Goal: Information Seeking & Learning: Learn about a topic

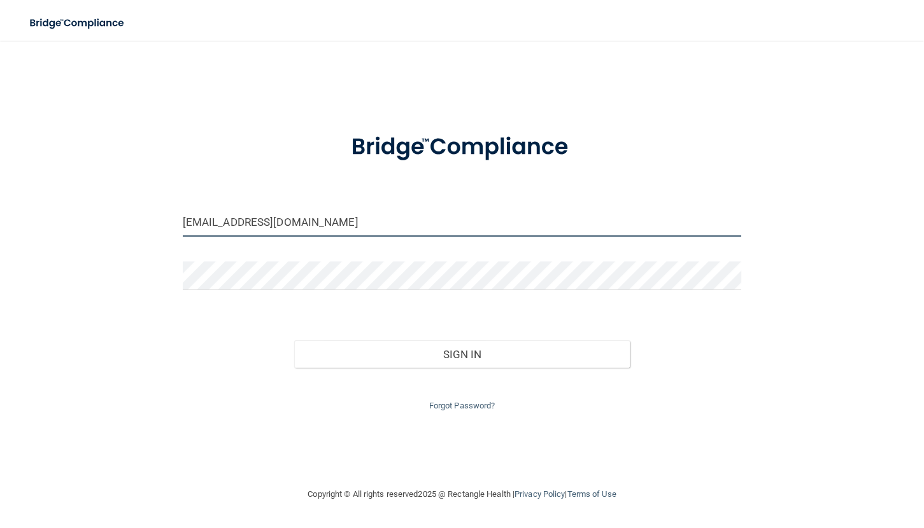
drag, startPoint x: 317, startPoint y: 216, endPoint x: 95, endPoint y: 232, distance: 222.8
click at [95, 232] on div "[EMAIL_ADDRESS][DOMAIN_NAME] Invalid email/password. You don't have permission …" at bounding box center [461, 263] width 873 height 421
type input "[EMAIL_ADDRESS][DOMAIN_NAME]"
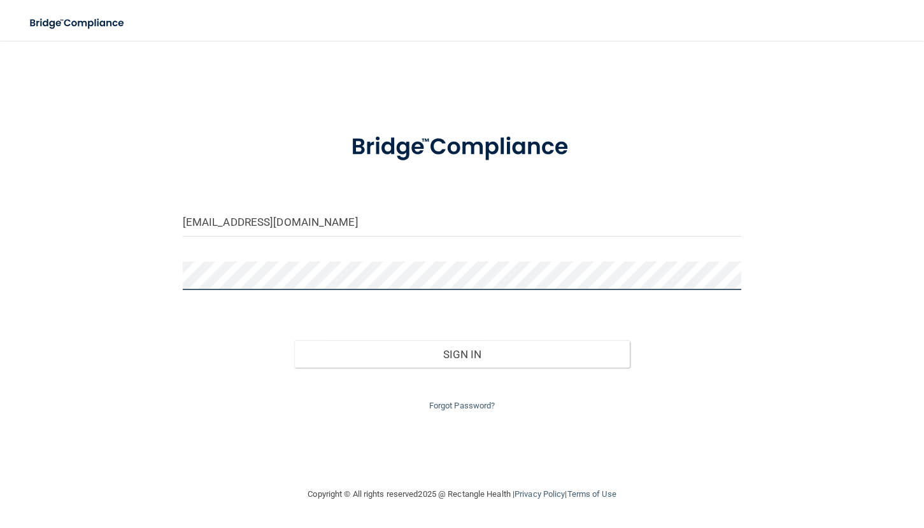
click at [97, 263] on div "[EMAIL_ADDRESS][DOMAIN_NAME] Invalid email/password. You don't have permission …" at bounding box center [461, 263] width 873 height 421
click at [294, 341] on button "Sign In" at bounding box center [461, 355] width 335 height 28
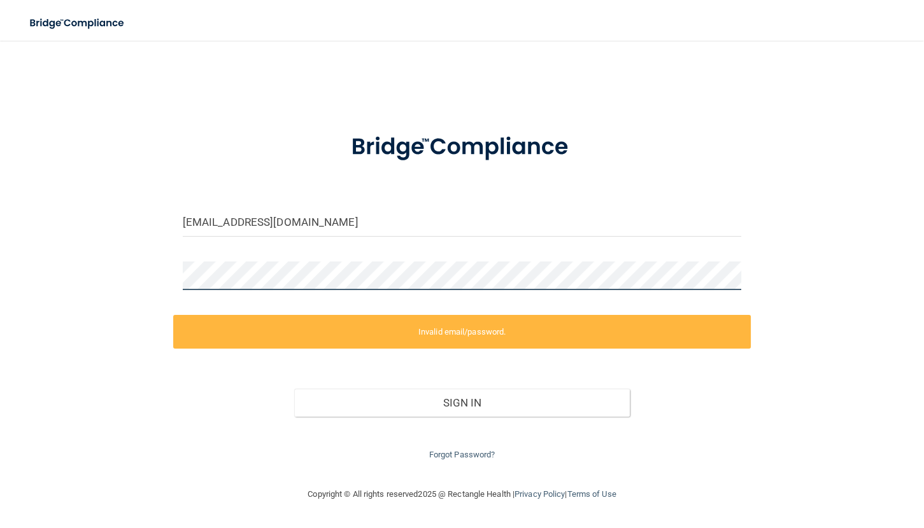
click at [80, 266] on div "[EMAIL_ADDRESS][DOMAIN_NAME] Invalid email/password. You don't have permission …" at bounding box center [461, 263] width 873 height 421
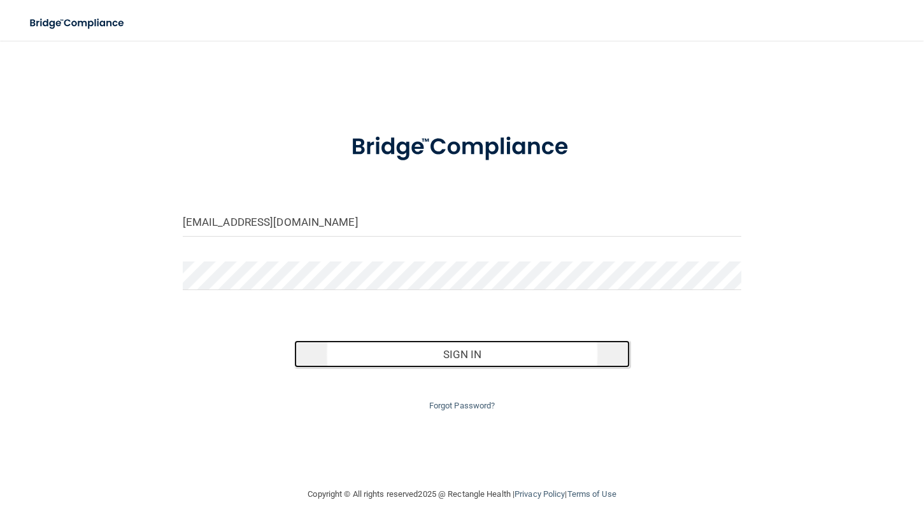
click at [437, 356] on button "Sign In" at bounding box center [461, 355] width 335 height 28
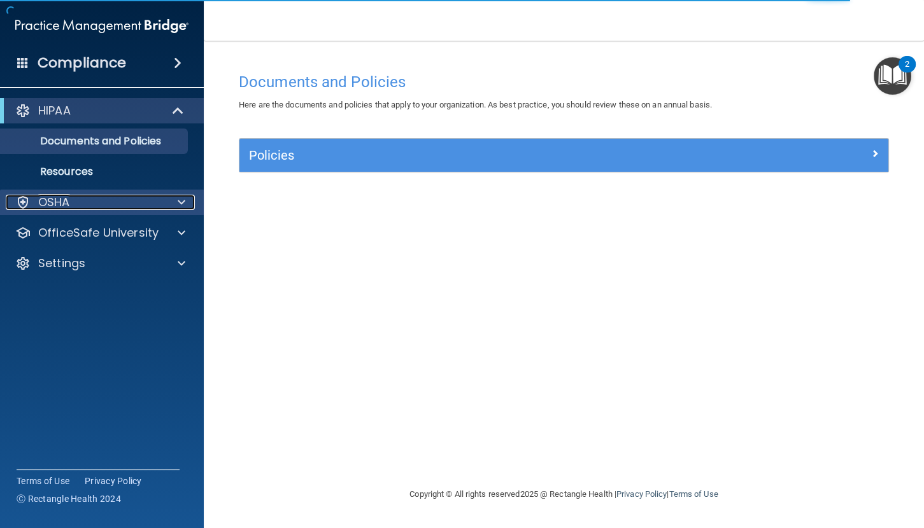
click at [181, 198] on span at bounding box center [182, 202] width 8 height 15
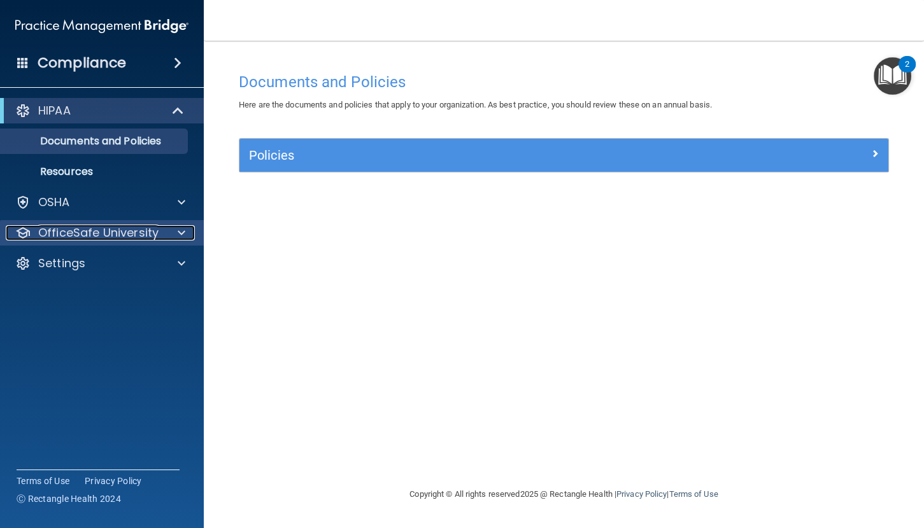
click at [178, 225] on span at bounding box center [182, 232] width 8 height 15
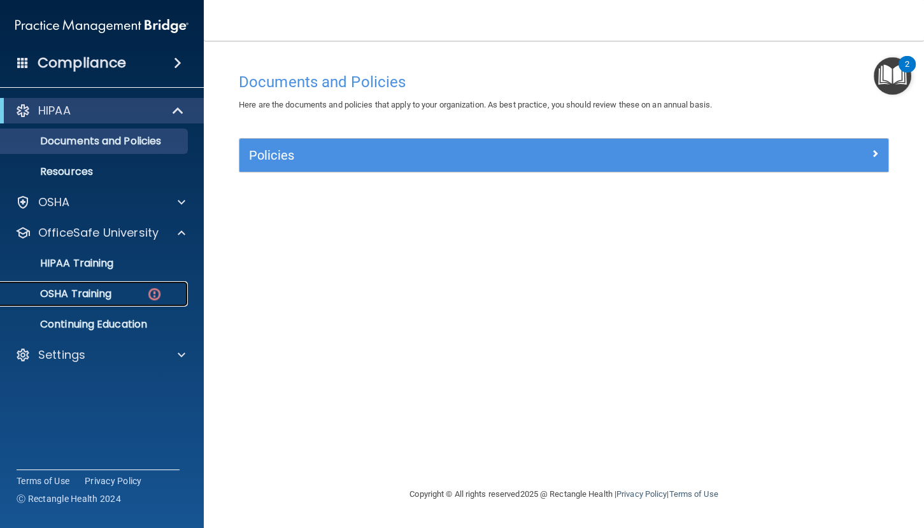
click at [119, 292] on div "OSHA Training" at bounding box center [95, 294] width 174 height 13
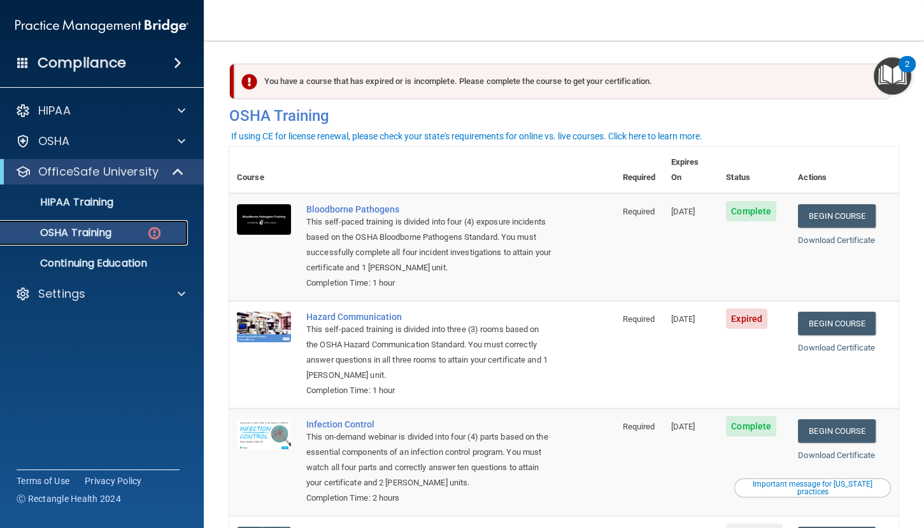
scroll to position [134, 0]
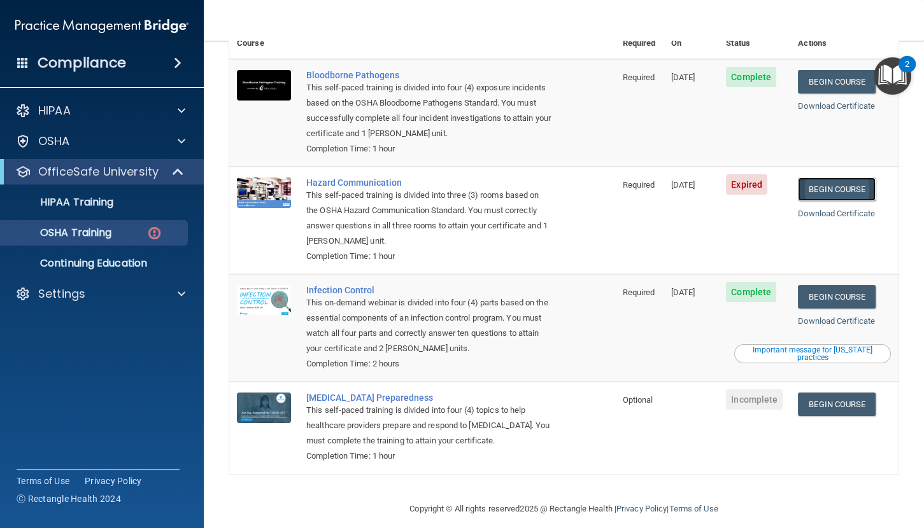
click at [845, 178] on link "Begin Course" at bounding box center [837, 190] width 78 height 24
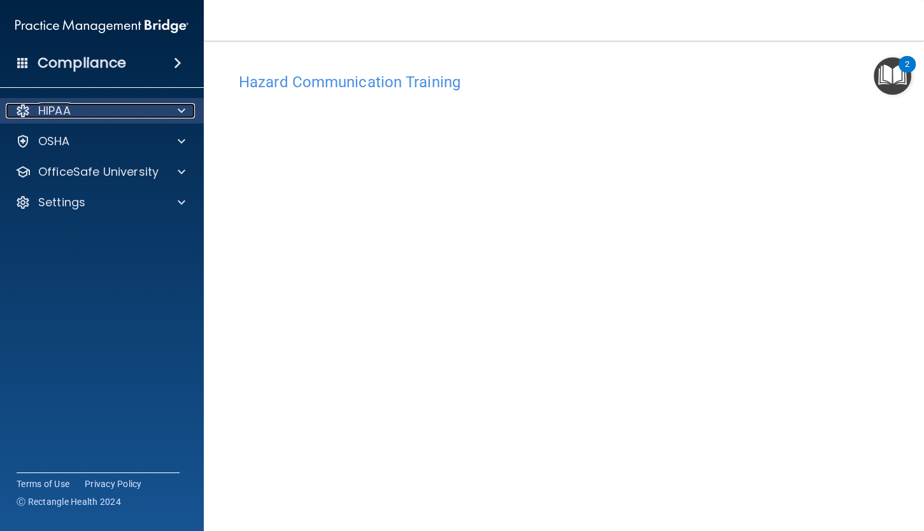
click at [171, 103] on div at bounding box center [180, 110] width 32 height 15
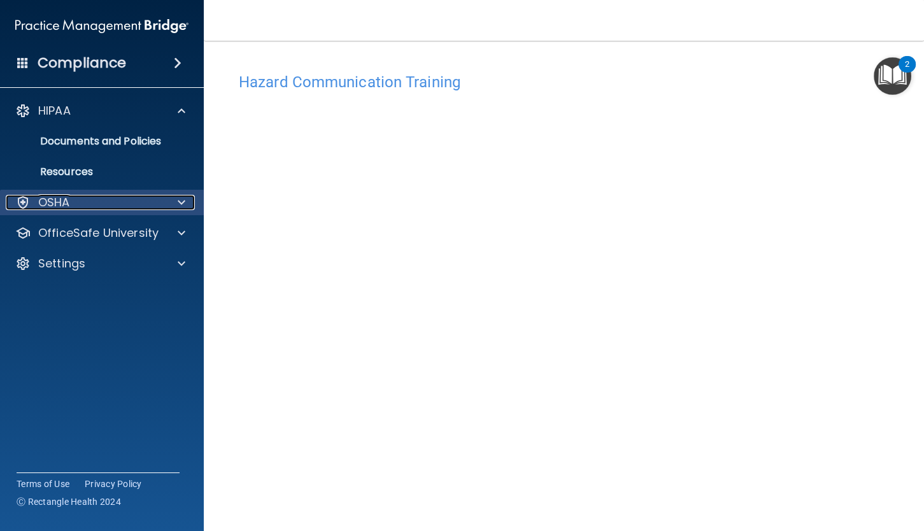
click at [171, 199] on div at bounding box center [180, 202] width 32 height 15
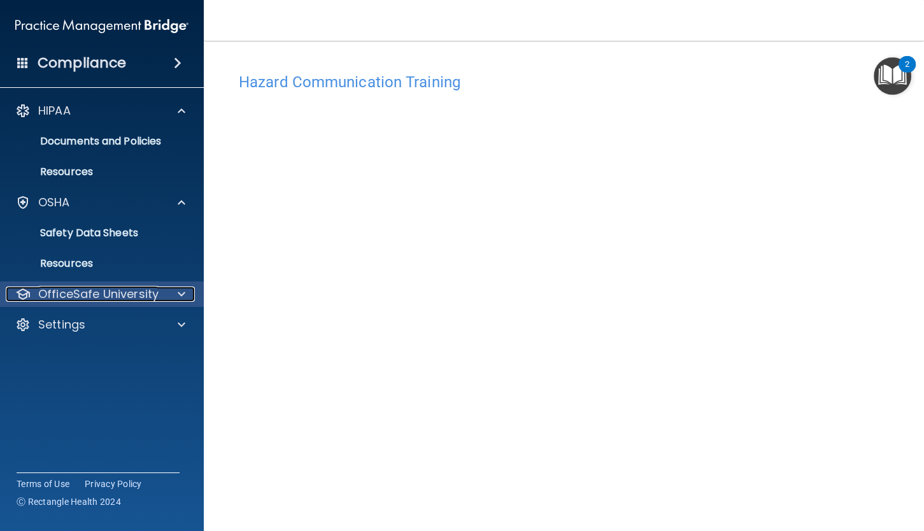
click at [178, 297] on span at bounding box center [182, 293] width 8 height 15
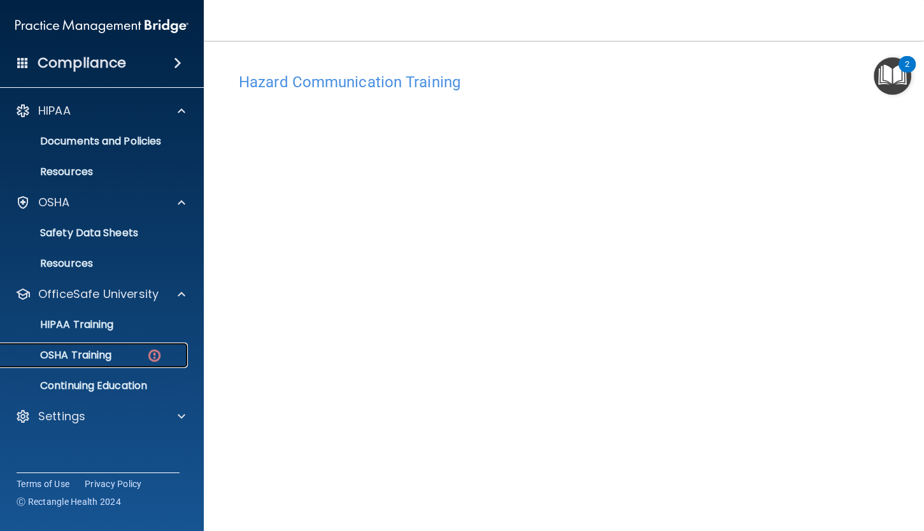
click at [134, 346] on link "OSHA Training" at bounding box center [87, 354] width 200 height 25
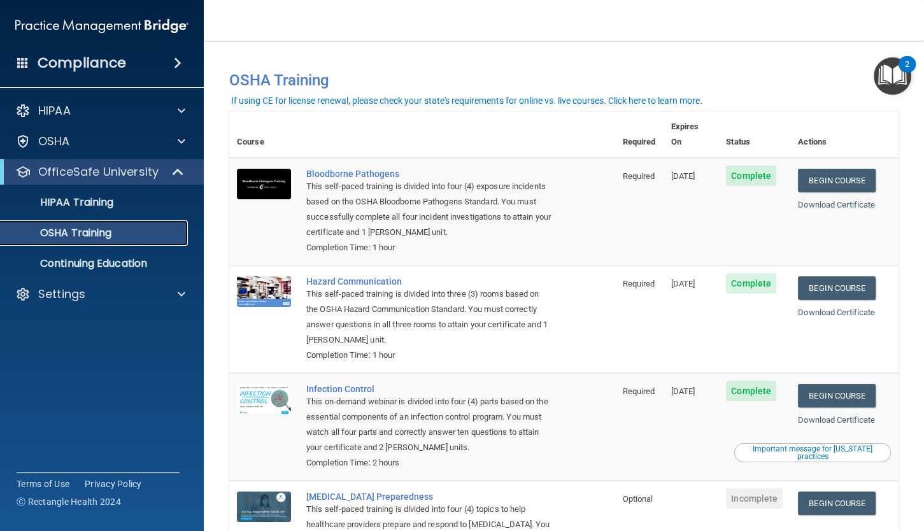
scroll to position [95, 0]
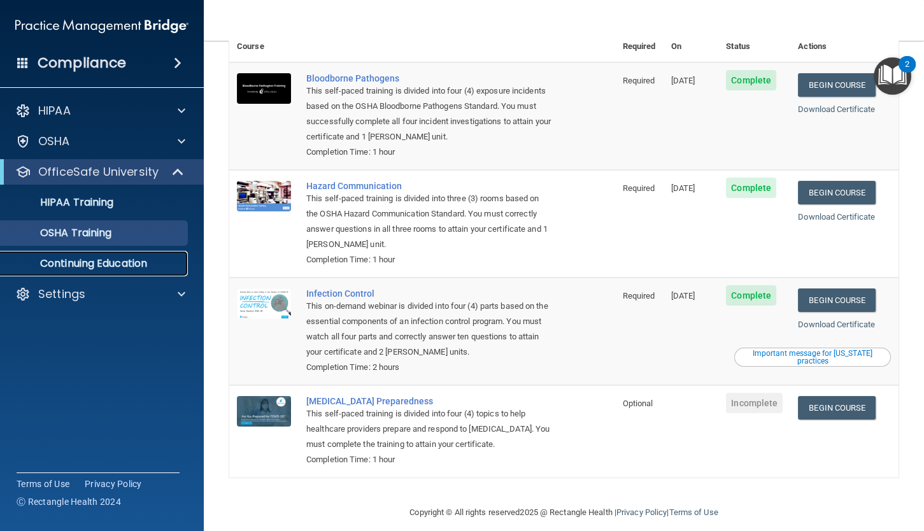
click at [143, 264] on p "Continuing Education" at bounding box center [95, 263] width 174 height 13
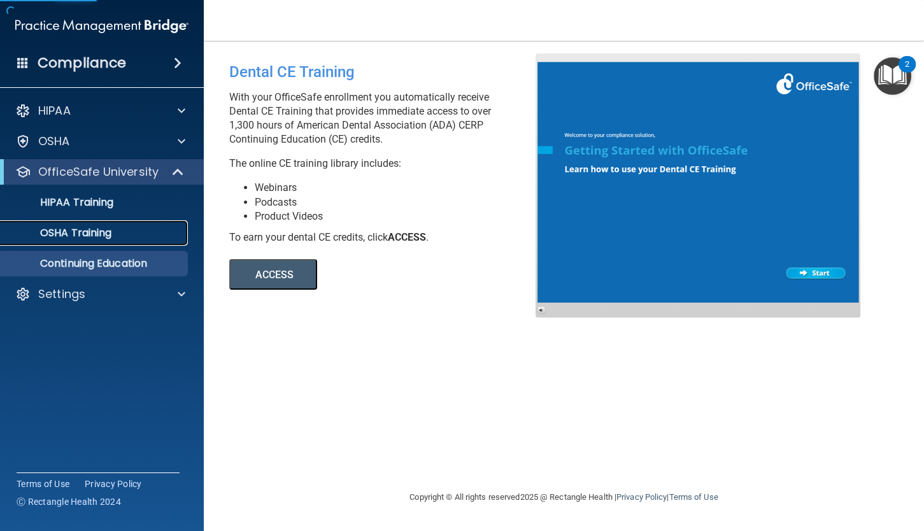
click at [134, 234] on div "OSHA Training" at bounding box center [95, 233] width 174 height 13
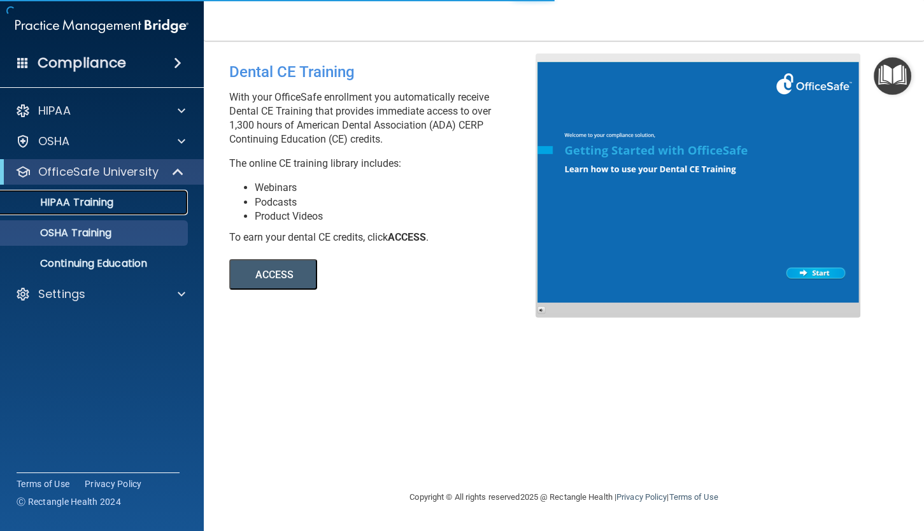
click at [136, 200] on div "HIPAA Training" at bounding box center [95, 202] width 174 height 13
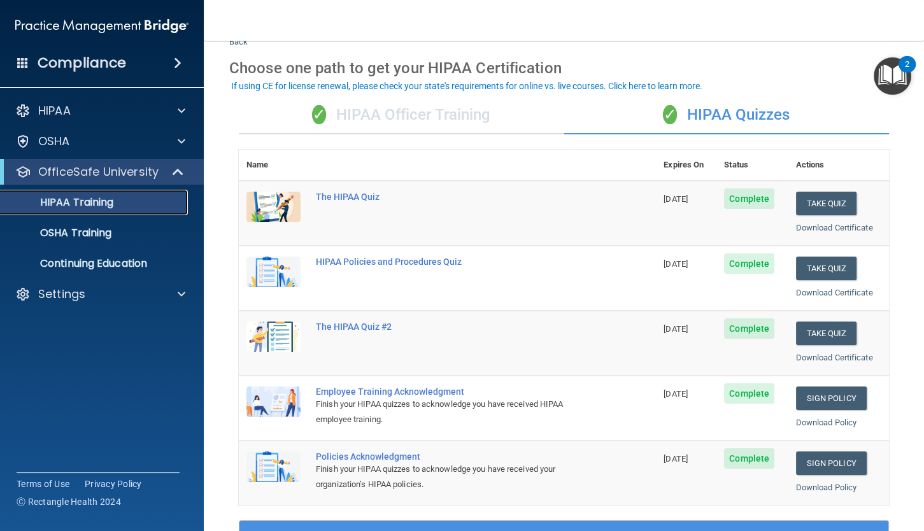
scroll to position [426, 0]
